Goal: Task Accomplishment & Management: Manage account settings

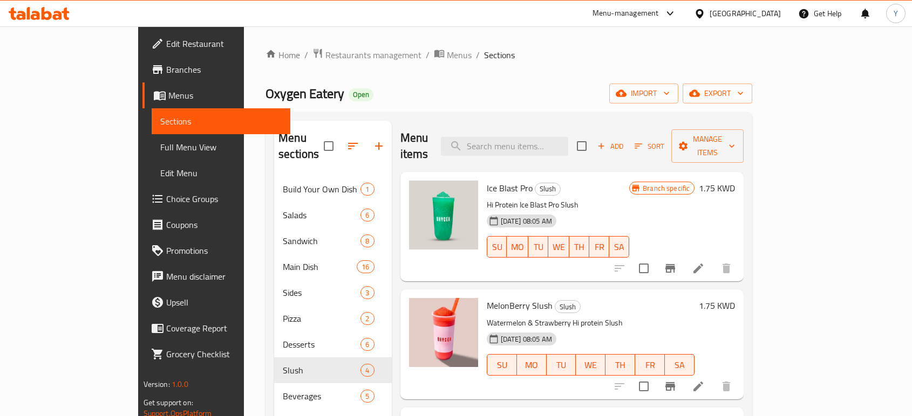
scroll to position [10, 0]
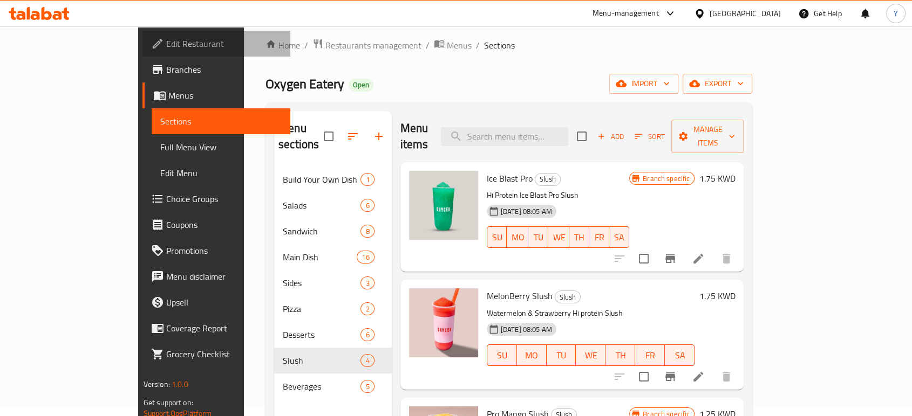
click at [166, 44] on span "Edit Restaurant" at bounding box center [223, 43] width 115 height 13
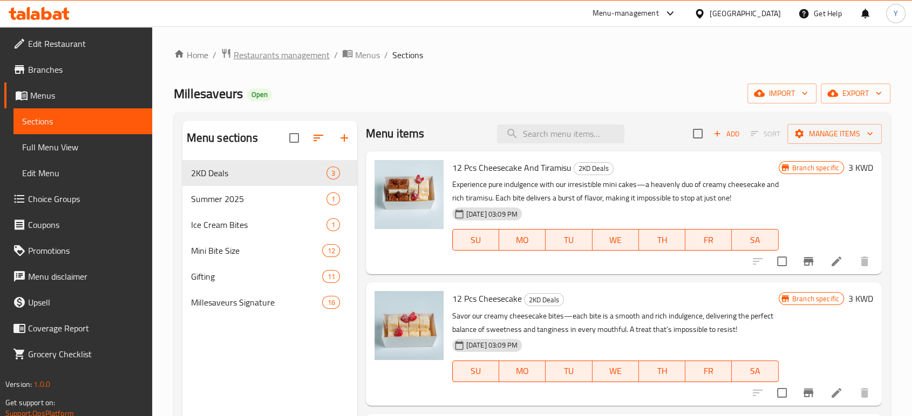
click at [283, 49] on span "Restaurants management" at bounding box center [282, 55] width 96 height 13
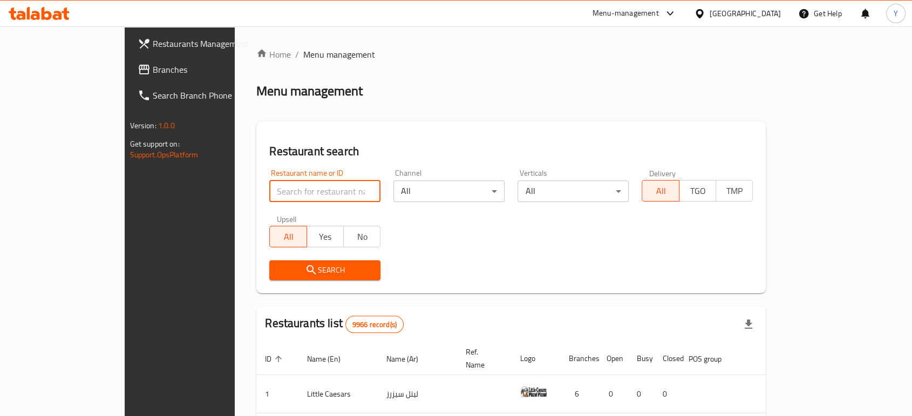
click at [280, 197] on input "search" at bounding box center [324, 192] width 111 height 22
type input "maya"
click button "Search" at bounding box center [324, 271] width 111 height 20
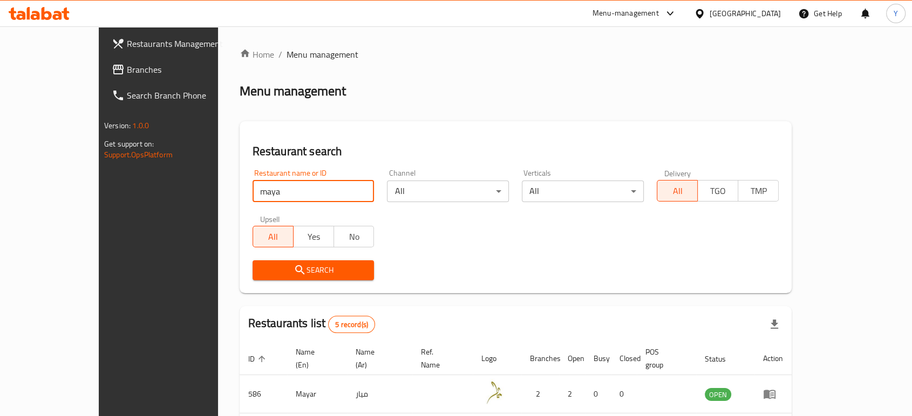
scroll to position [194, 0]
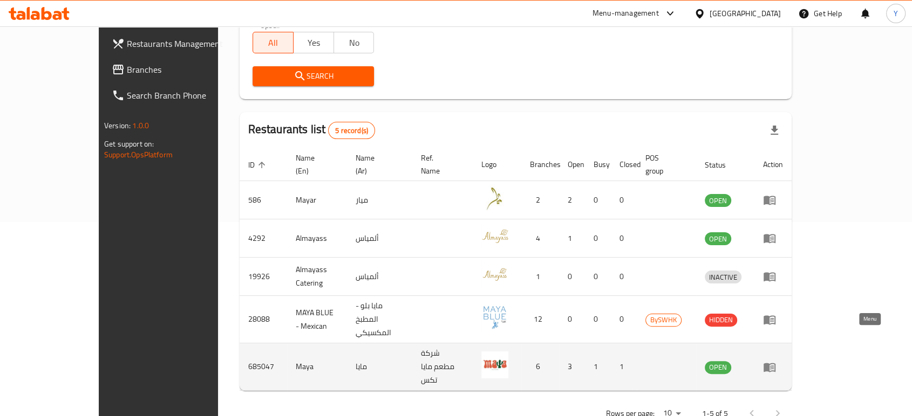
click at [776, 361] on icon "enhanced table" at bounding box center [769, 367] width 13 height 13
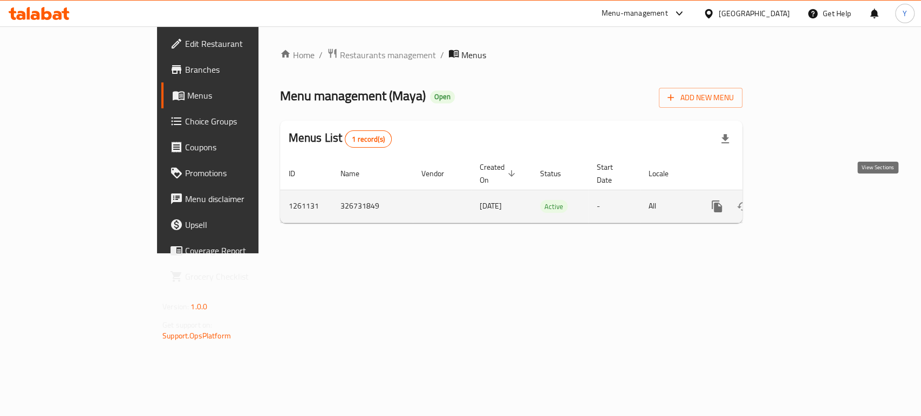
click at [801, 200] on icon "enhanced table" at bounding box center [794, 206] width 13 height 13
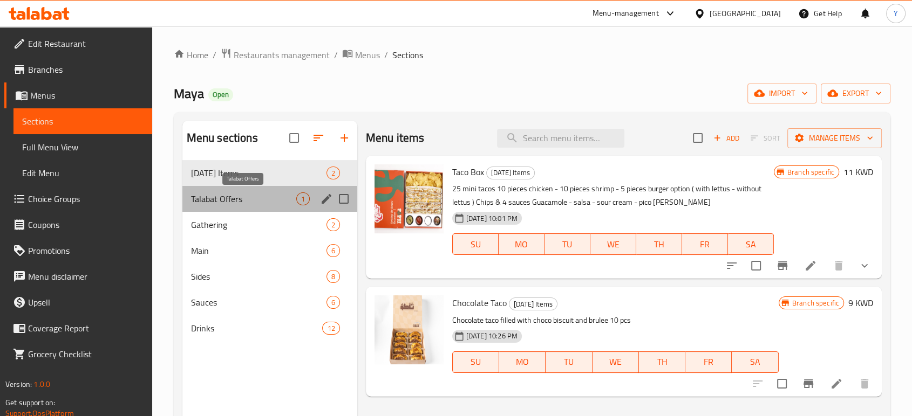
click at [245, 202] on span "Talabat Offers" at bounding box center [243, 199] width 105 height 13
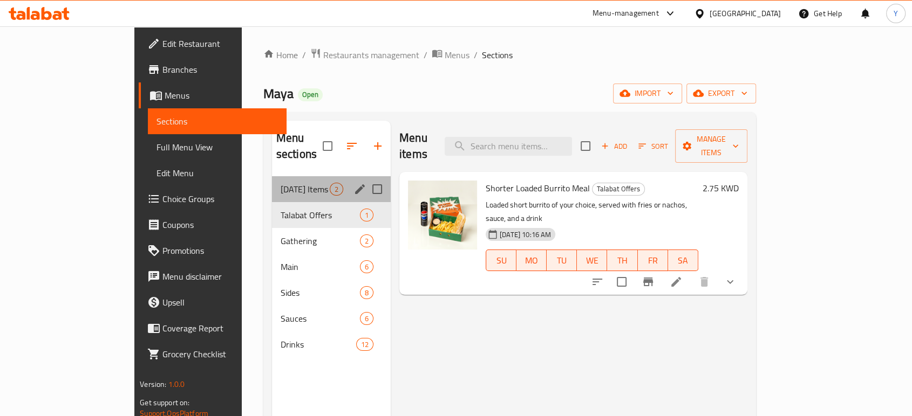
click at [272, 180] on div "Ramadan Items 2" at bounding box center [331, 189] width 119 height 26
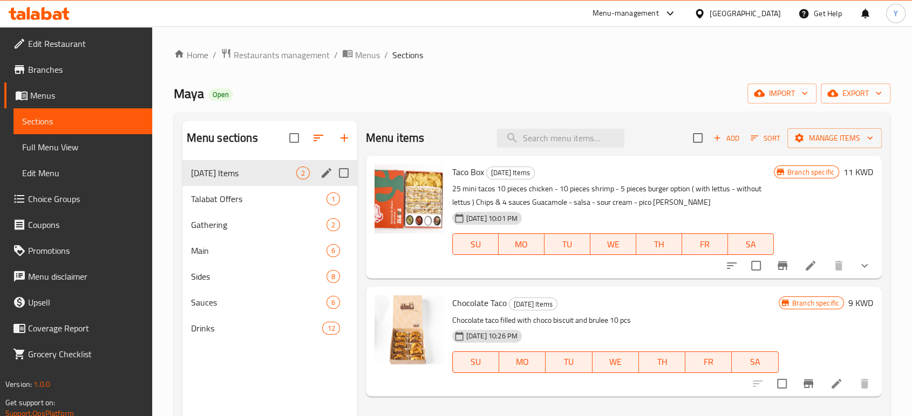
scroll to position [151, 0]
